Goal: Complete application form

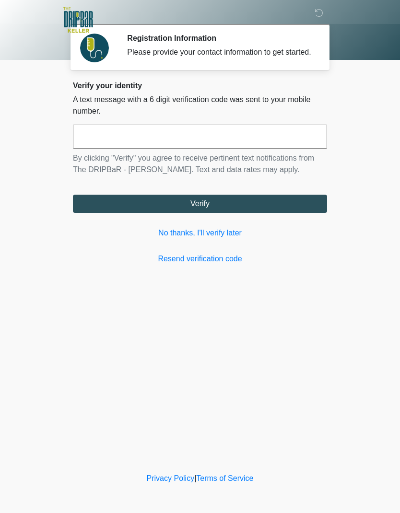
click at [278, 213] on button "Verify" at bounding box center [200, 204] width 254 height 18
type input "******"
click at [243, 213] on button "Verify" at bounding box center [200, 204] width 254 height 18
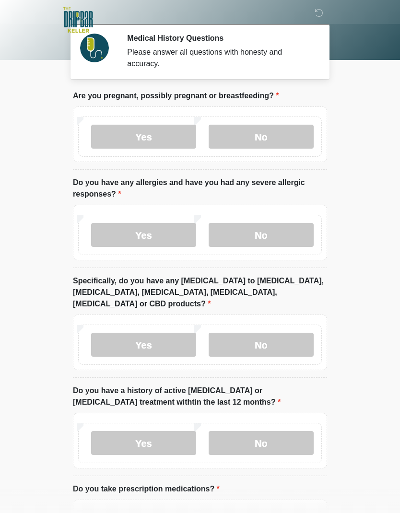
click at [279, 133] on label "No" at bounding box center [261, 137] width 105 height 24
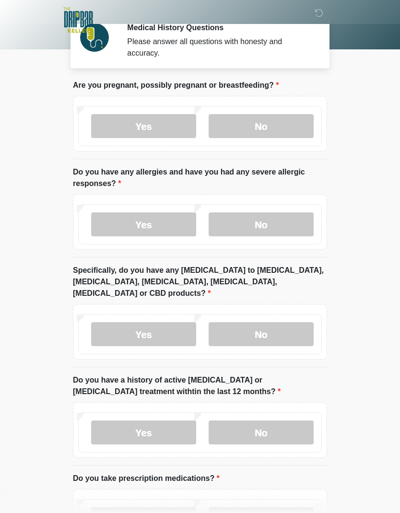
click at [269, 218] on label "No" at bounding box center [261, 225] width 105 height 24
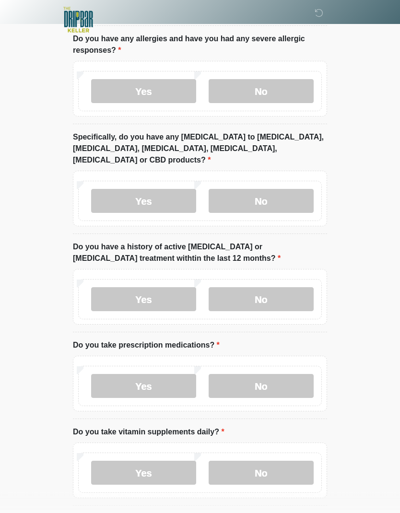
click at [273, 195] on label "No" at bounding box center [261, 202] width 105 height 24
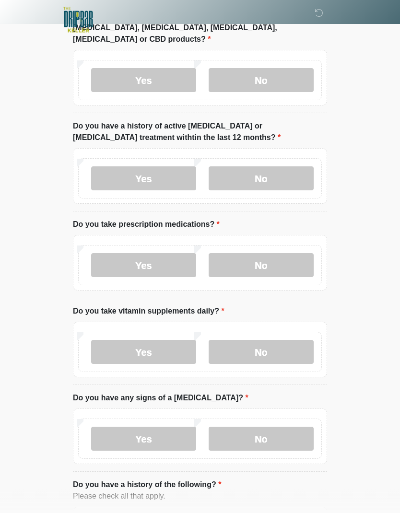
click at [289, 167] on label "No" at bounding box center [261, 179] width 105 height 24
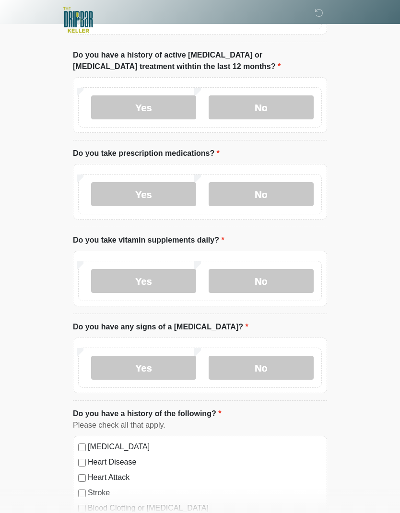
click at [277, 182] on label "No" at bounding box center [261, 194] width 105 height 24
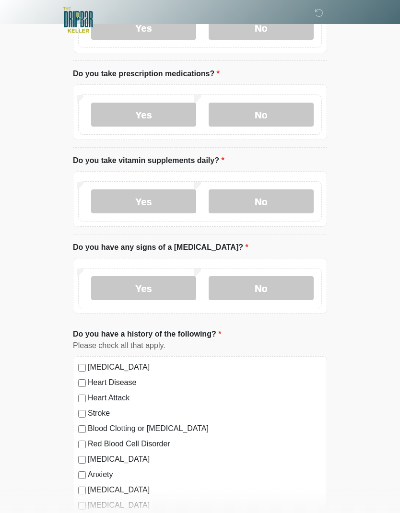
click at [284, 190] on label "No" at bounding box center [261, 202] width 105 height 24
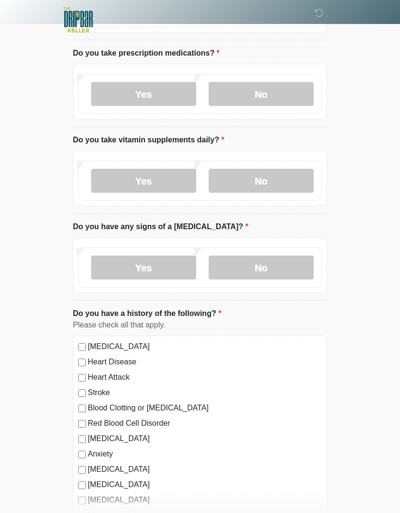
click at [165, 172] on label "Yes" at bounding box center [143, 181] width 105 height 24
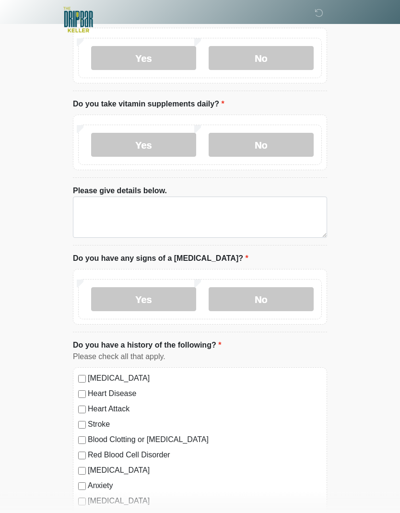
click at [272, 133] on label "No" at bounding box center [261, 145] width 105 height 24
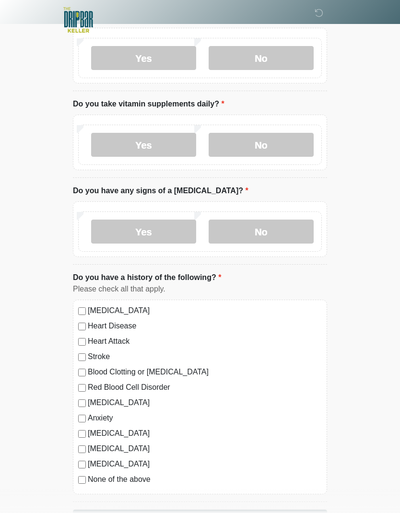
click at [181, 125] on div "Yes No" at bounding box center [200, 145] width 244 height 40
click at [165, 133] on label "Yes" at bounding box center [143, 145] width 105 height 24
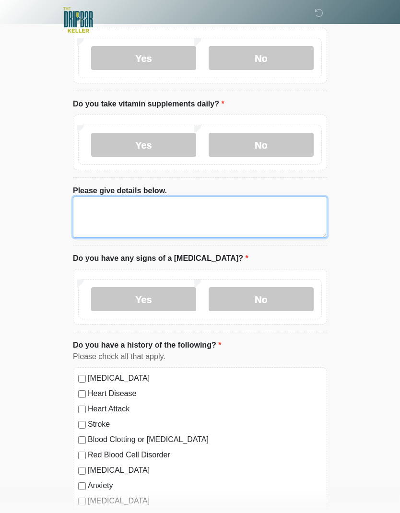
click at [144, 197] on textarea "Please give details below." at bounding box center [200, 217] width 254 height 41
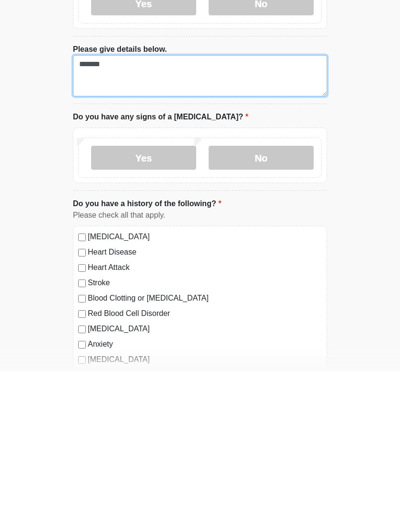
type textarea "*******"
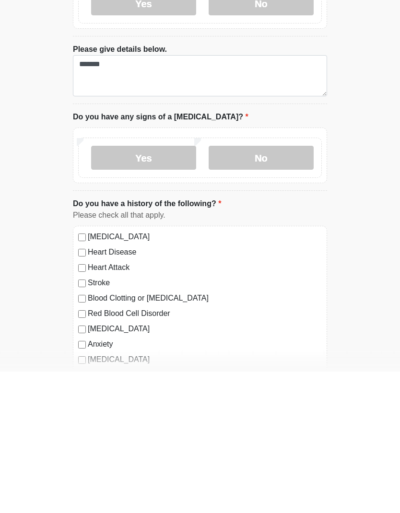
click at [274, 288] on label "No" at bounding box center [261, 300] width 105 height 24
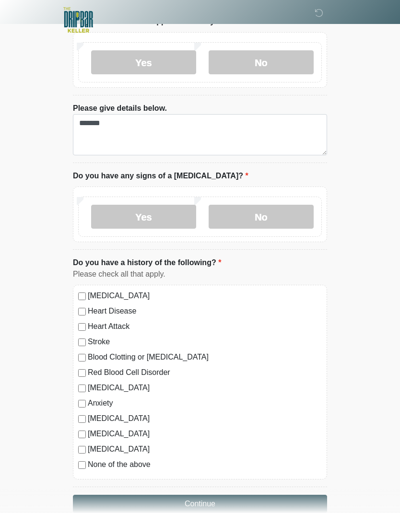
click at [115, 459] on label "None of the above" at bounding box center [205, 465] width 234 height 12
click at [206, 496] on button "Continue" at bounding box center [200, 504] width 254 height 18
click at [226, 495] on button "Continue" at bounding box center [200, 504] width 254 height 18
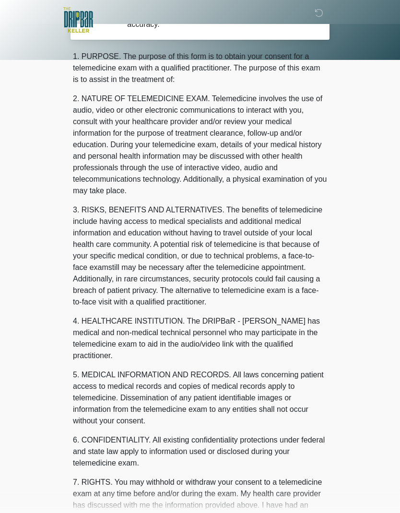
scroll to position [0, 0]
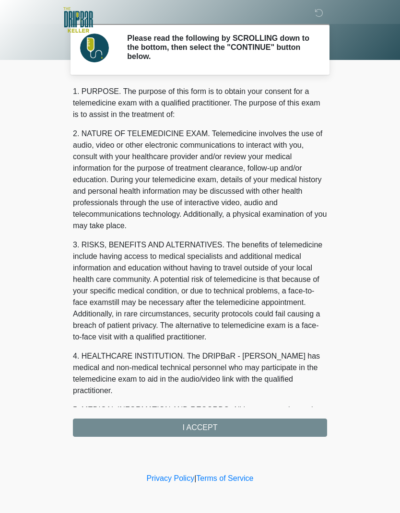
click at [239, 425] on div "1. PURPOSE. The purpose of this form is to obtain your consent for a telemedici…" at bounding box center [200, 261] width 254 height 351
click at [204, 425] on div "1. PURPOSE. The purpose of this form is to obtain your consent for a telemedici…" at bounding box center [200, 261] width 254 height 351
click at [202, 429] on div "1. PURPOSE. The purpose of this form is to obtain your consent for a telemedici…" at bounding box center [200, 261] width 254 height 351
click at [214, 428] on div "1. PURPOSE. The purpose of this form is to obtain your consent for a telemedici…" at bounding box center [200, 261] width 254 height 351
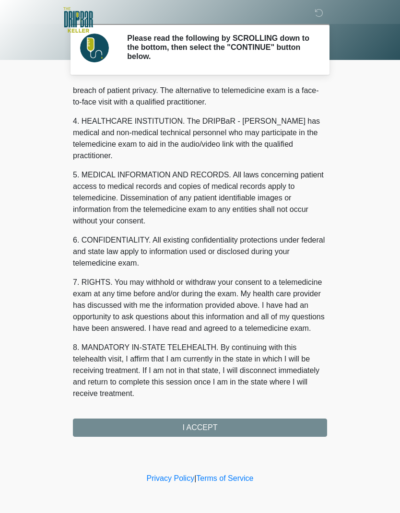
scroll to position [235, 0]
click at [196, 427] on button "I ACCEPT" at bounding box center [200, 428] width 254 height 18
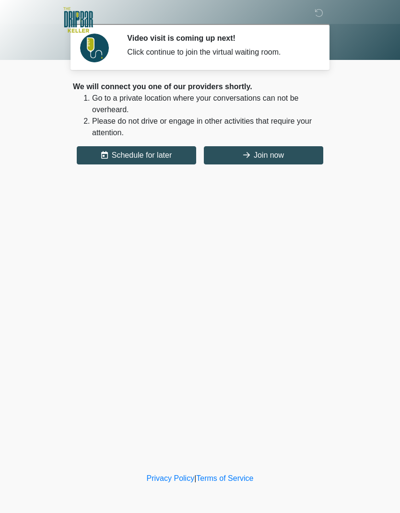
click at [277, 155] on button "Join now" at bounding box center [263, 155] width 119 height 18
